Goal: Task Accomplishment & Management: Use online tool/utility

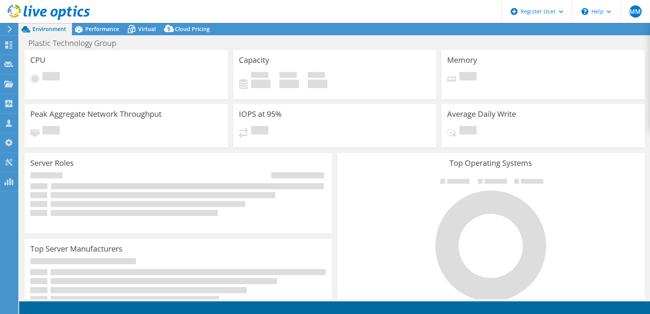
select select "USD"
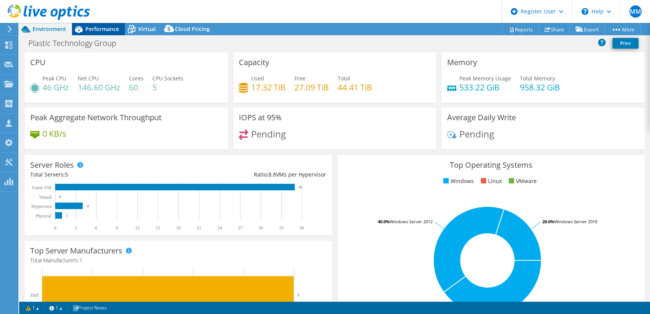
click at [107, 26] on span "Performance" at bounding box center [102, 28] width 34 height 7
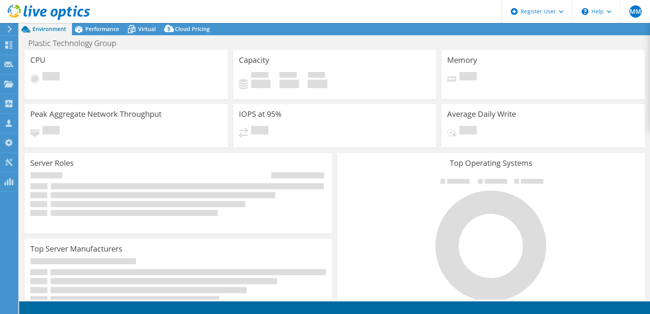
select select "USD"
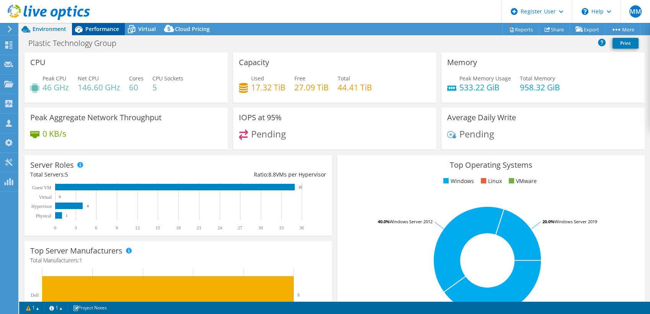
click at [95, 23] on div "MM Dell User [PERSON_NAME] [EMAIL_ADDRESS][PERSON_NAME][DOMAIN_NAME] Dell My Pr…" at bounding box center [325, 157] width 650 height 314
click at [95, 26] on span "Performance" at bounding box center [102, 28] width 34 height 7
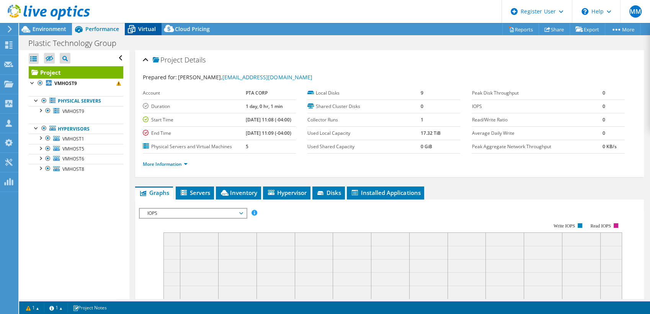
click at [152, 34] on div "Virtual" at bounding box center [143, 29] width 37 height 12
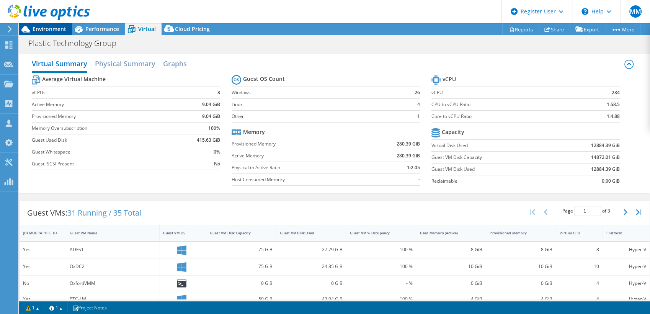
click at [60, 29] on span "Environment" at bounding box center [50, 28] width 34 height 7
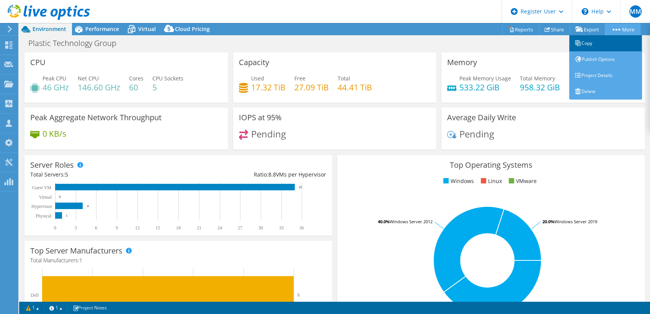
click at [601, 40] on link "Copy" at bounding box center [605, 43] width 73 height 16
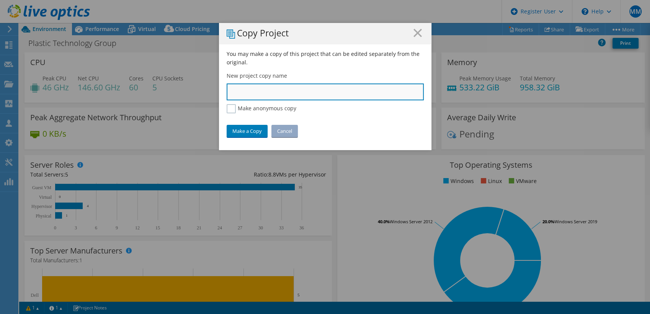
click at [304, 90] on input "text" at bounding box center [325, 91] width 197 height 17
type input "PTG - PowerVault Sizing 2"
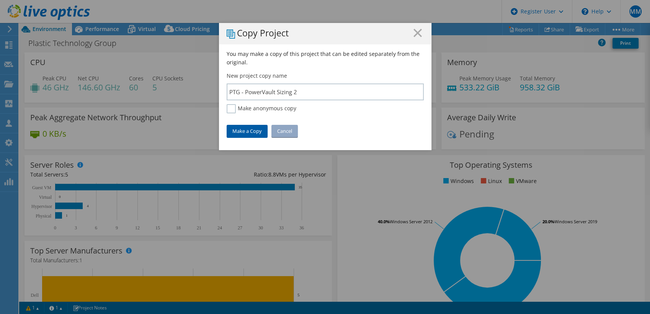
click at [251, 130] on link "Make a Copy" at bounding box center [247, 131] width 41 height 12
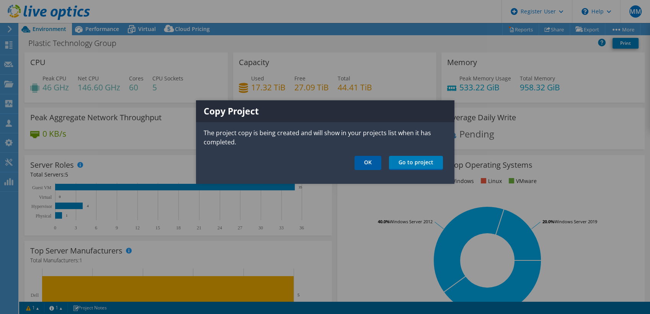
click at [368, 165] on link "OK" at bounding box center [367, 163] width 27 height 14
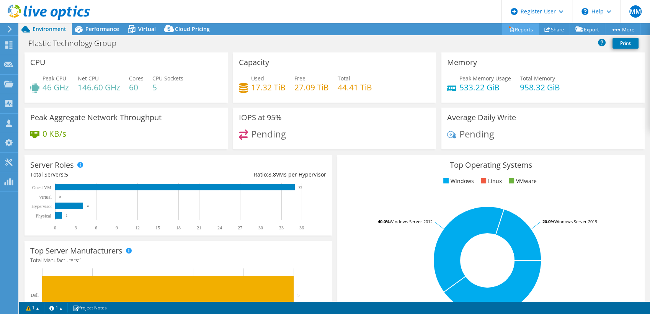
click at [512, 28] on link "Reports" at bounding box center [520, 29] width 37 height 12
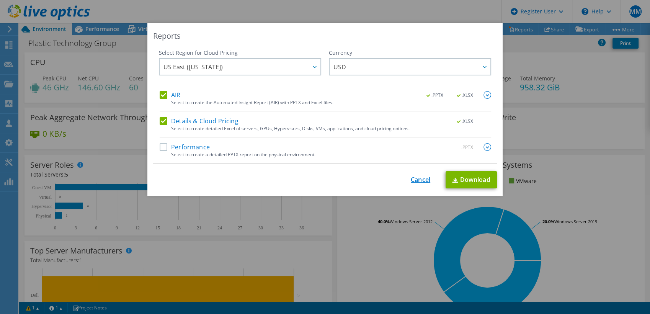
click at [424, 178] on link "Cancel" at bounding box center [421, 179] width 20 height 7
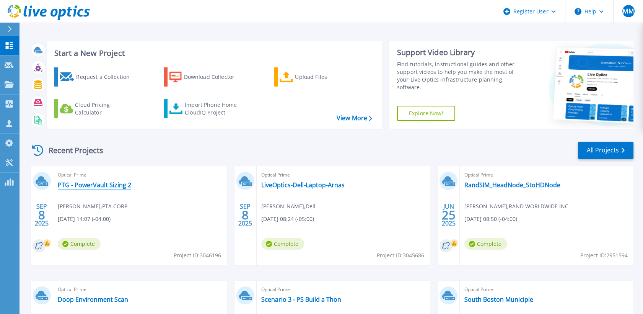
click at [106, 184] on link "PTG - PowerVault Sizing 2" at bounding box center [94, 185] width 73 height 8
